Goal: Task Accomplishment & Management: Manage account settings

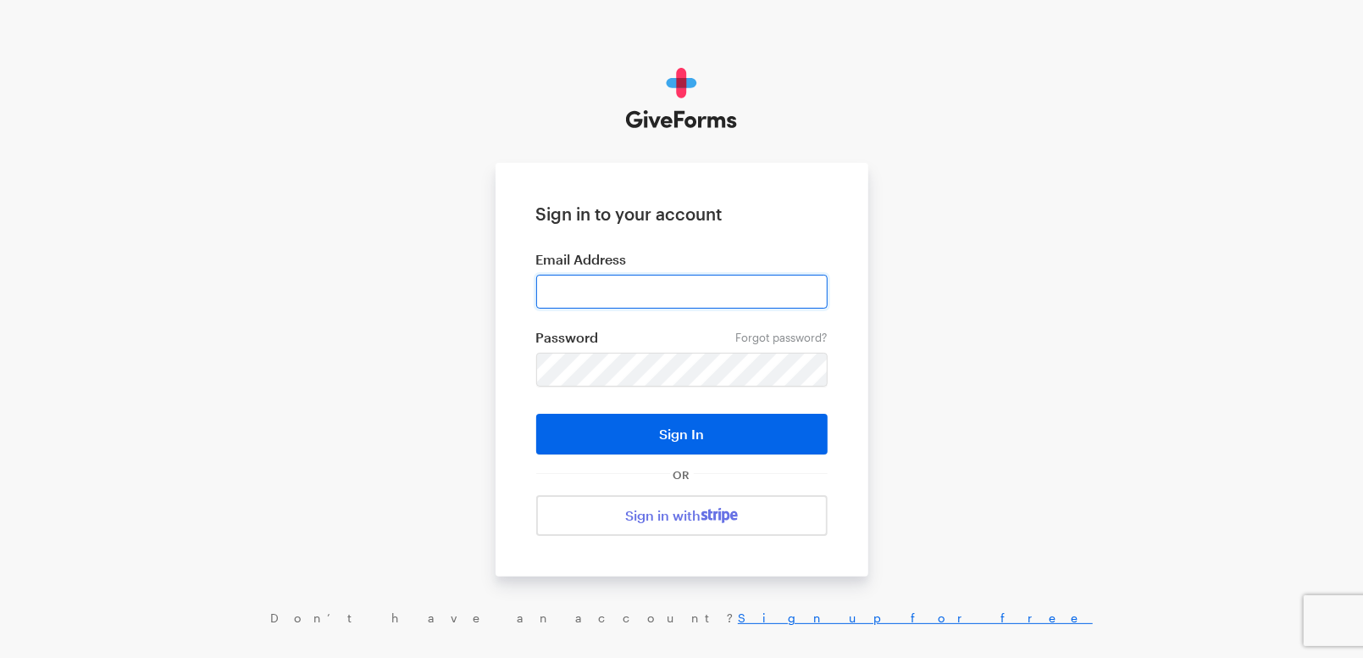
drag, startPoint x: 0, startPoint y: 0, endPoint x: 680, endPoint y: 280, distance: 734.8
click at [680, 280] on input "email" at bounding box center [681, 292] width 291 height 34
type input "cmacaraeg@brightfocus.org"
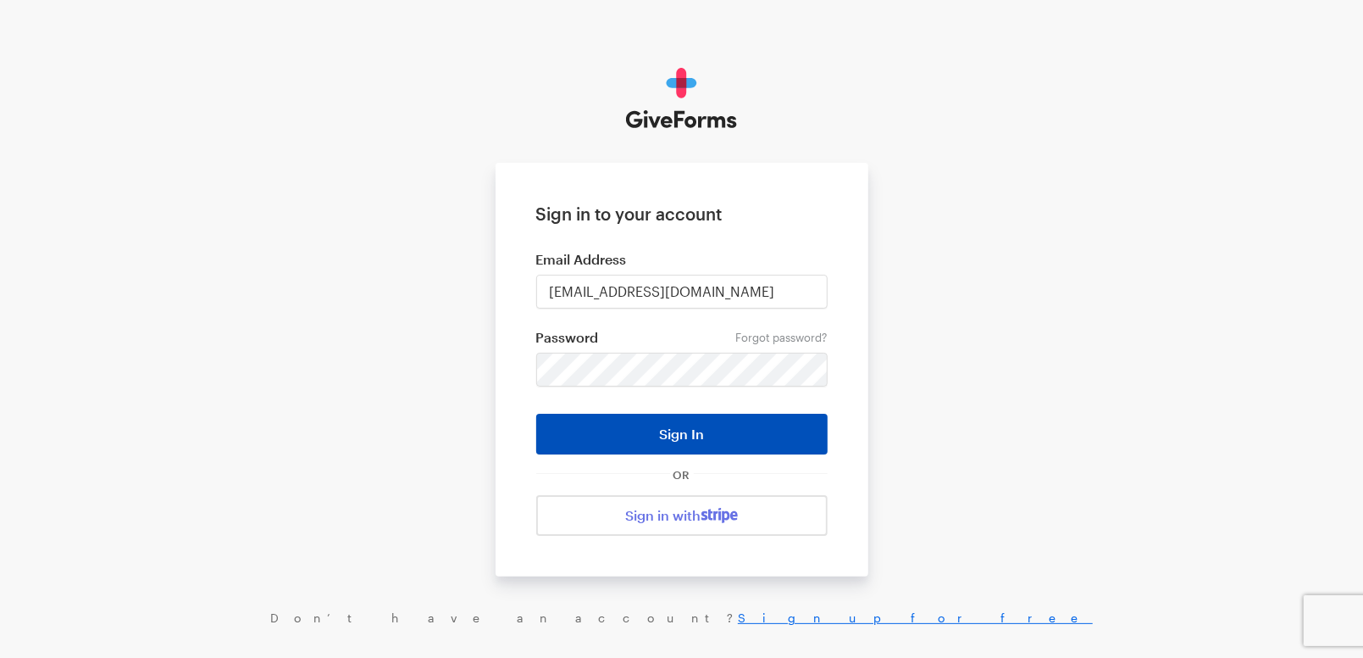
click at [669, 443] on button "Sign In" at bounding box center [681, 433] width 291 height 41
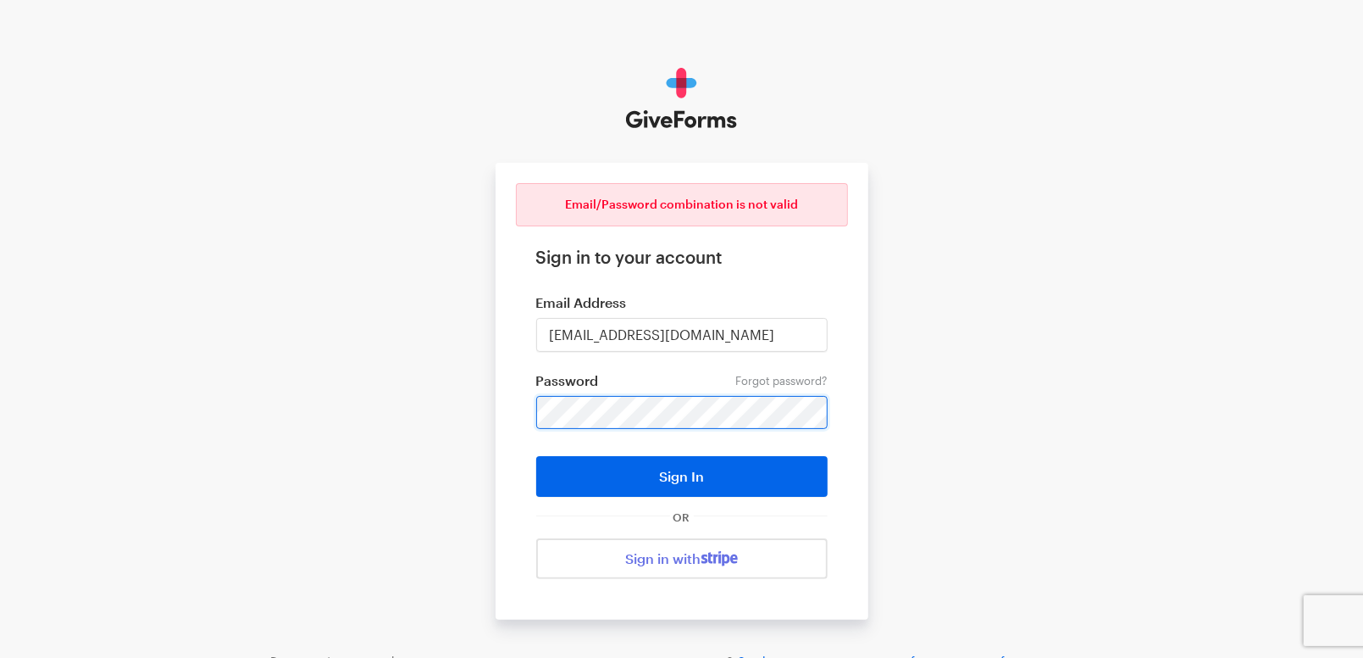
click at [536, 456] on button "Sign In" at bounding box center [681, 476] width 291 height 41
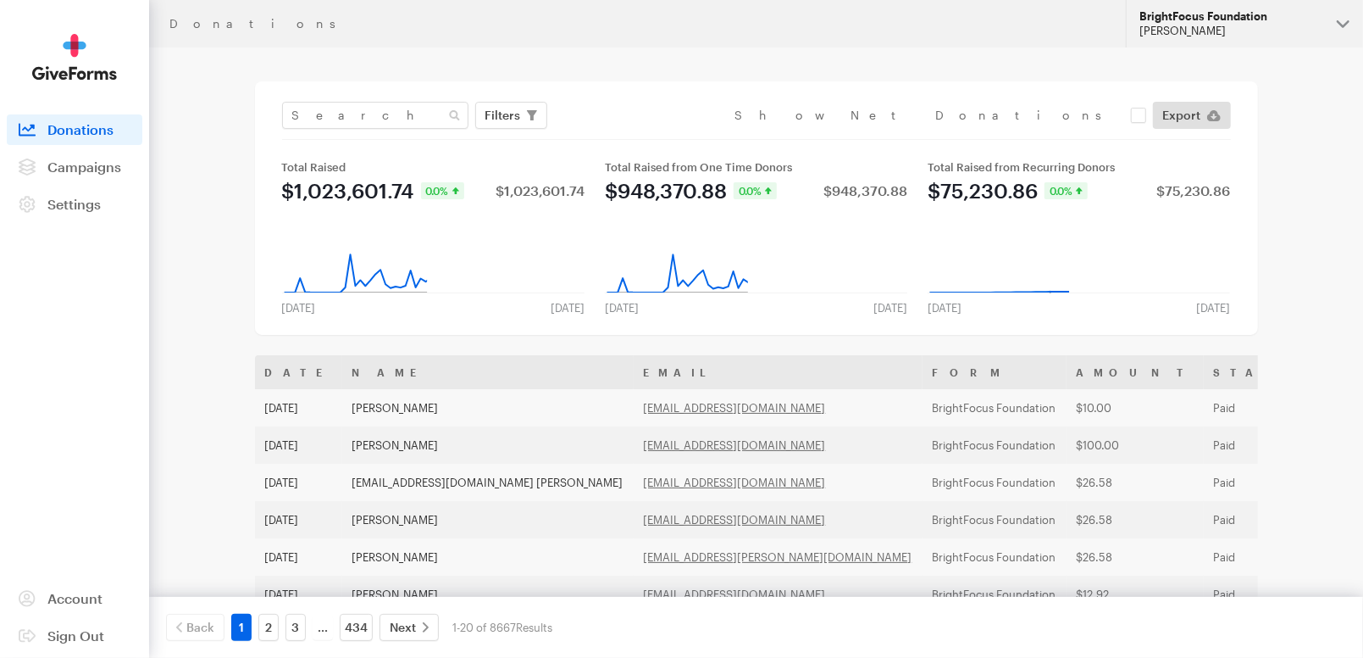
click at [1240, 31] on div "[PERSON_NAME]" at bounding box center [1232, 31] width 184 height 14
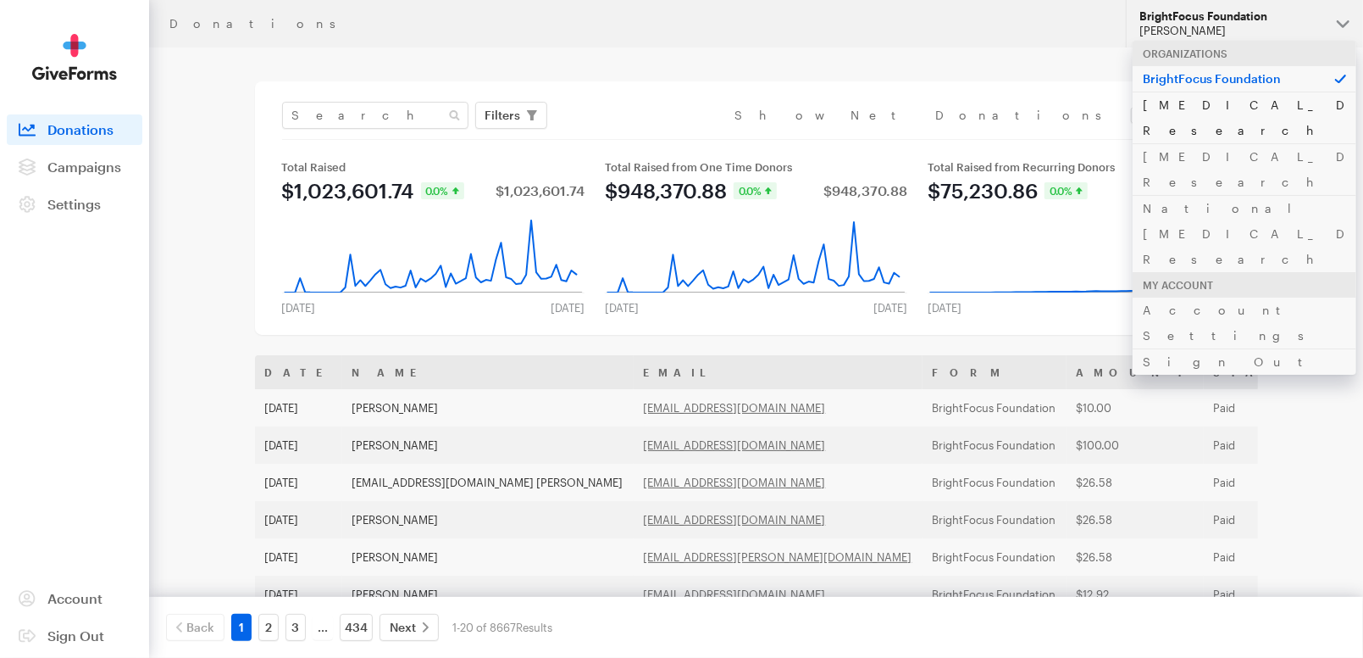
click at [1227, 102] on link "[MEDICAL_DATA] Research" at bounding box center [1245, 118] width 224 height 52
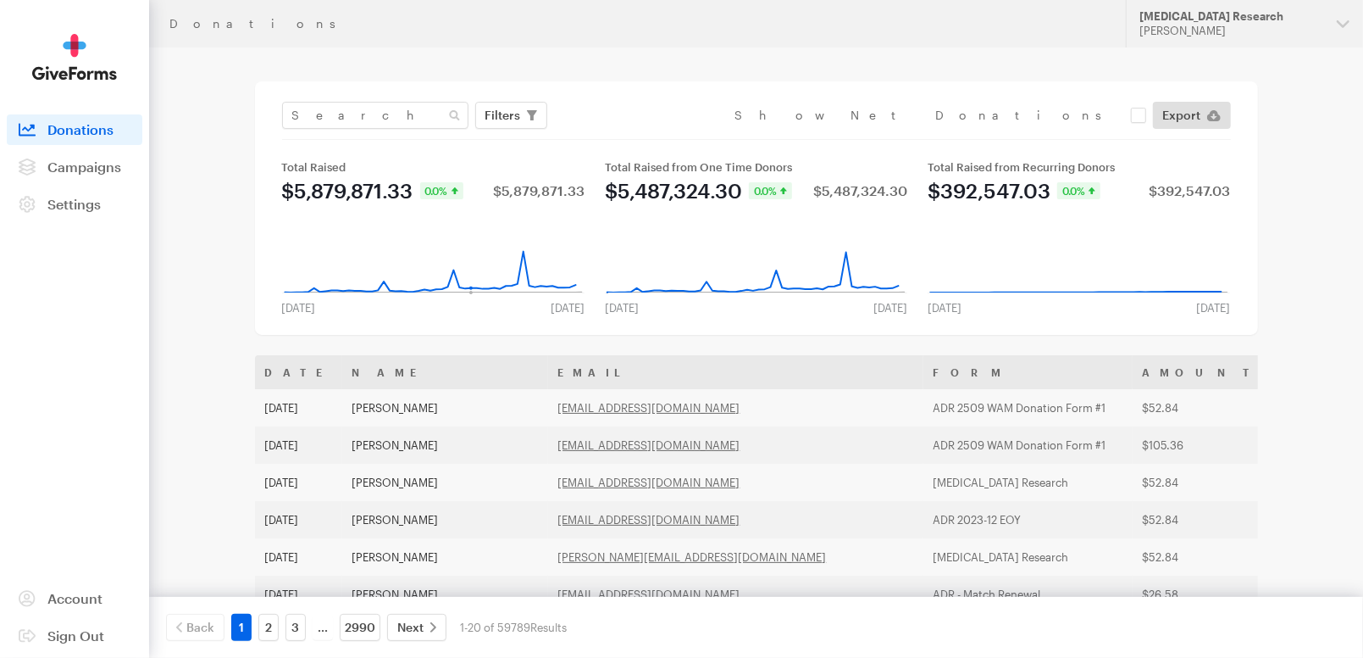
click at [347, 97] on div "Filters Clear Filters Apply Date Sep 02, 2025 - Sep 29, 2025 Forms Default Give…" at bounding box center [756, 207] width 1003 height 253
click at [347, 114] on input "text" at bounding box center [375, 115] width 186 height 27
paste input "[EMAIL_ADDRESS][DOMAIN_NAME]"
type input "allanrockwell44@gmail.com"
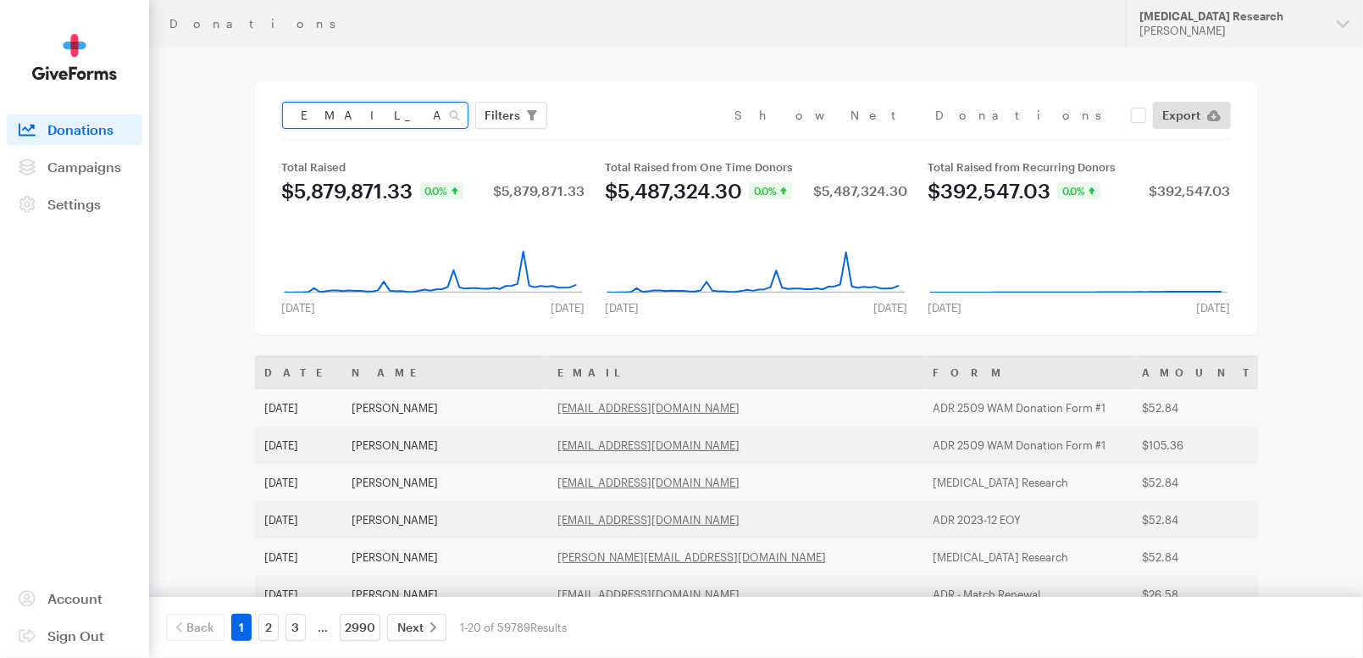
click at [631, 137] on button "Apply" at bounding box center [658, 150] width 54 height 27
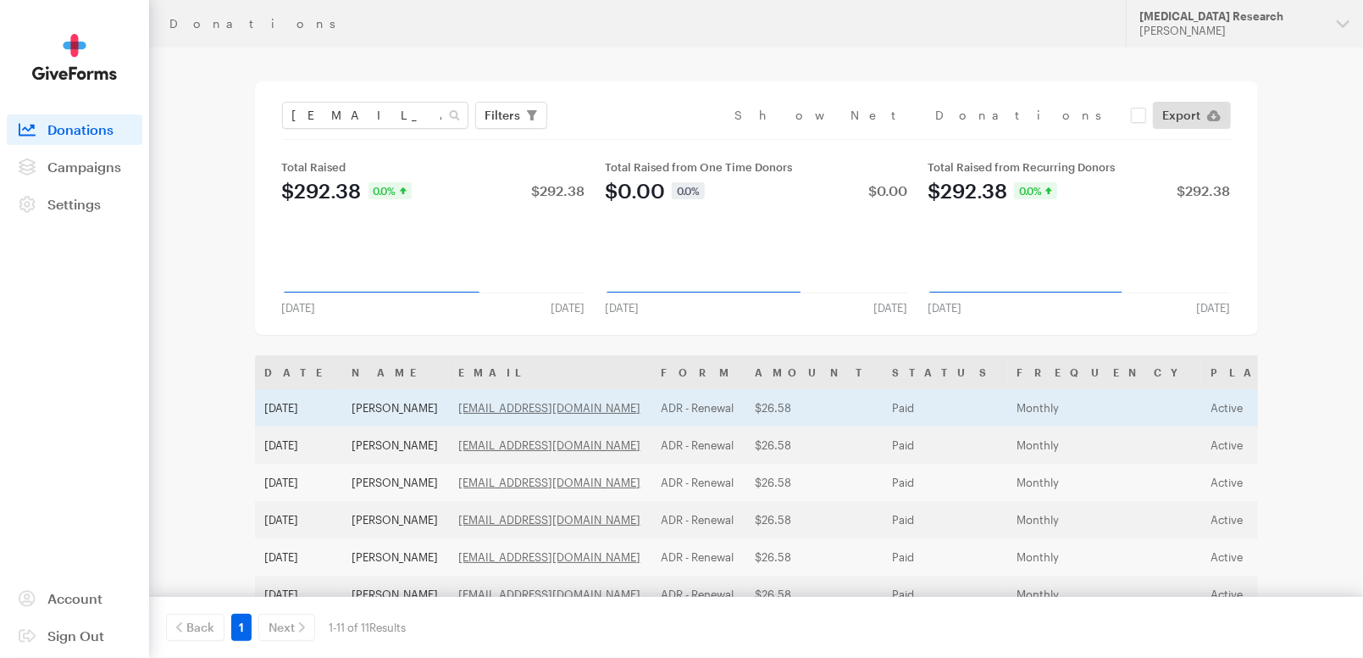
click at [907, 410] on td "Paid" at bounding box center [945, 407] width 125 height 37
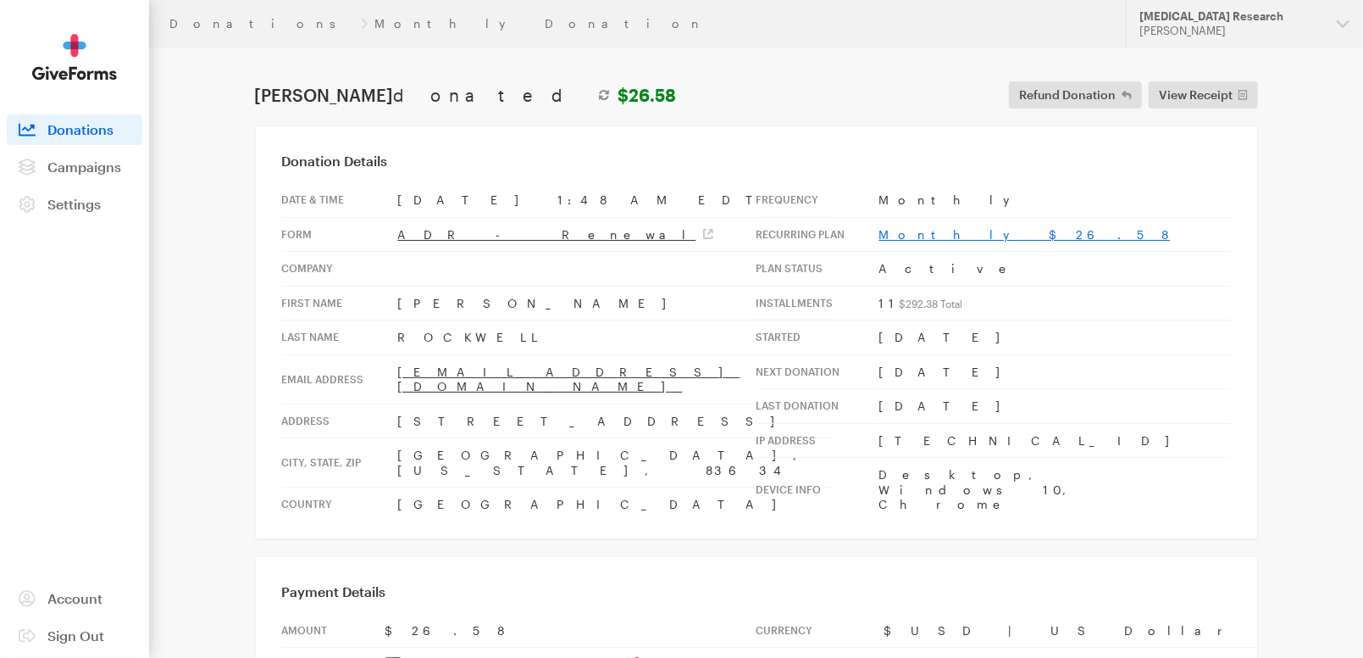
click at [927, 233] on link "Monthly $26.58" at bounding box center [1025, 234] width 291 height 14
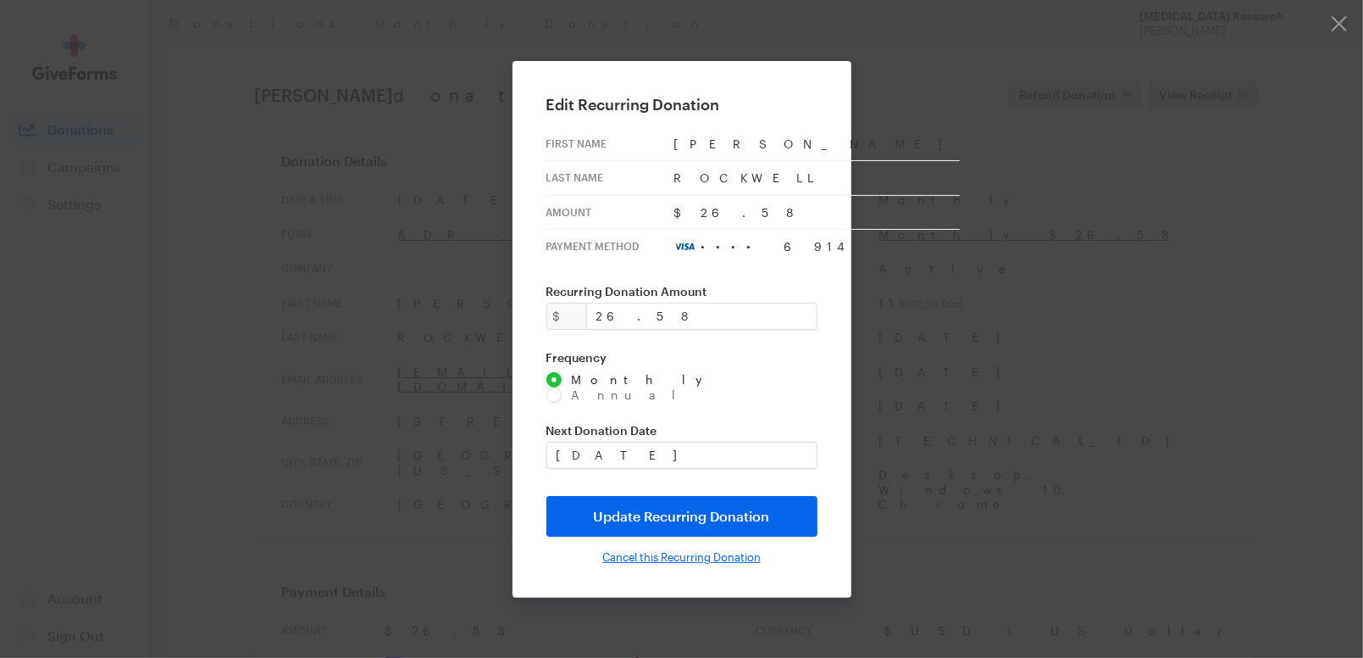
click at [675, 550] on input "Cancel this Recurring Donation" at bounding box center [681, 557] width 158 height 14
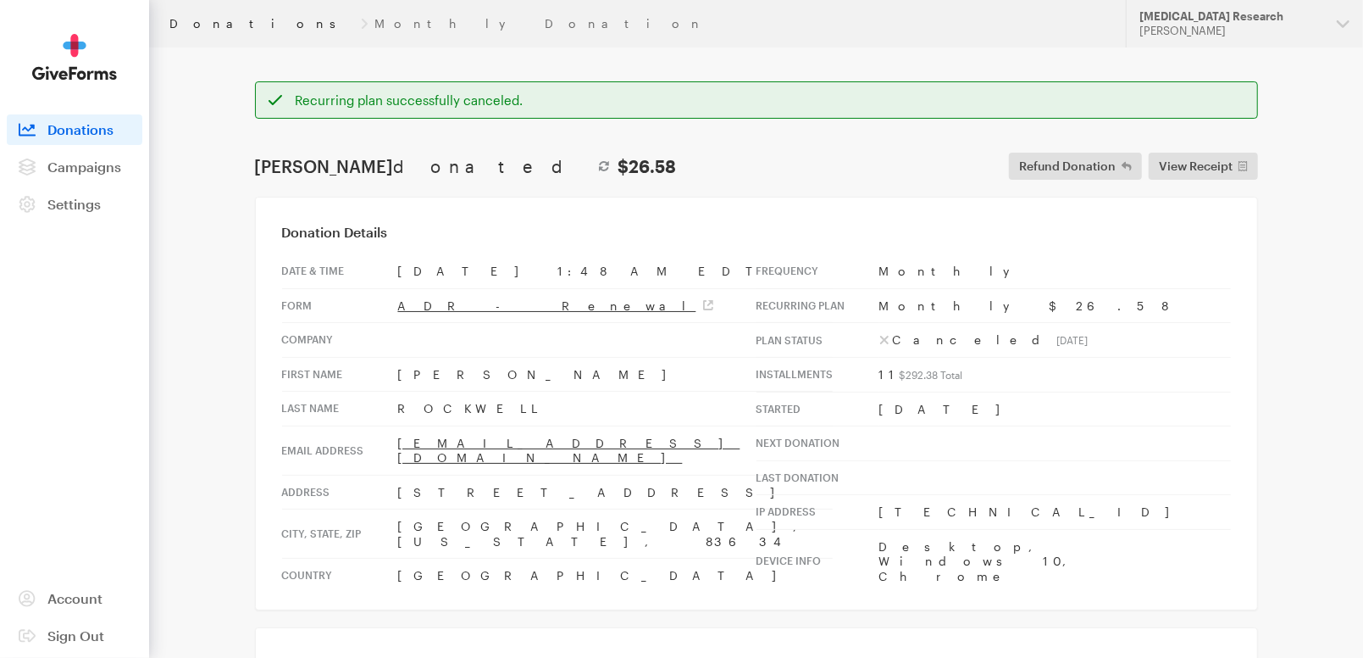
click at [208, 24] on link "Donations" at bounding box center [261, 24] width 185 height 14
